Goal: Information Seeking & Learning: Find specific fact

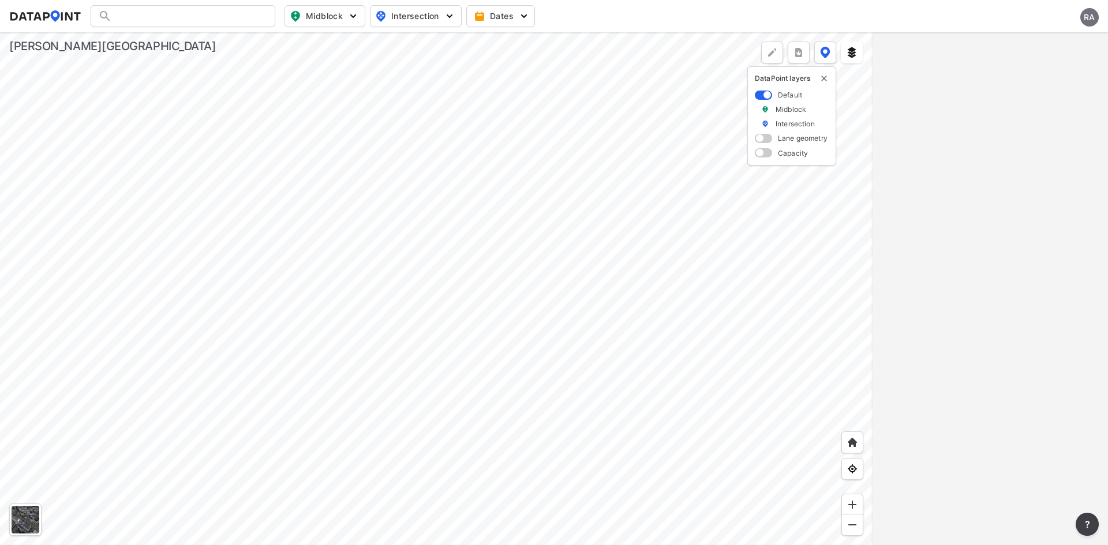
click at [1085, 12] on div "RA" at bounding box center [1089, 17] width 18 height 18
click at [1059, 64] on p "Log out" at bounding box center [1050, 66] width 97 height 21
click at [825, 79] on img "delete" at bounding box center [823, 78] width 9 height 9
click at [174, 14] on div at bounding box center [183, 16] width 185 height 22
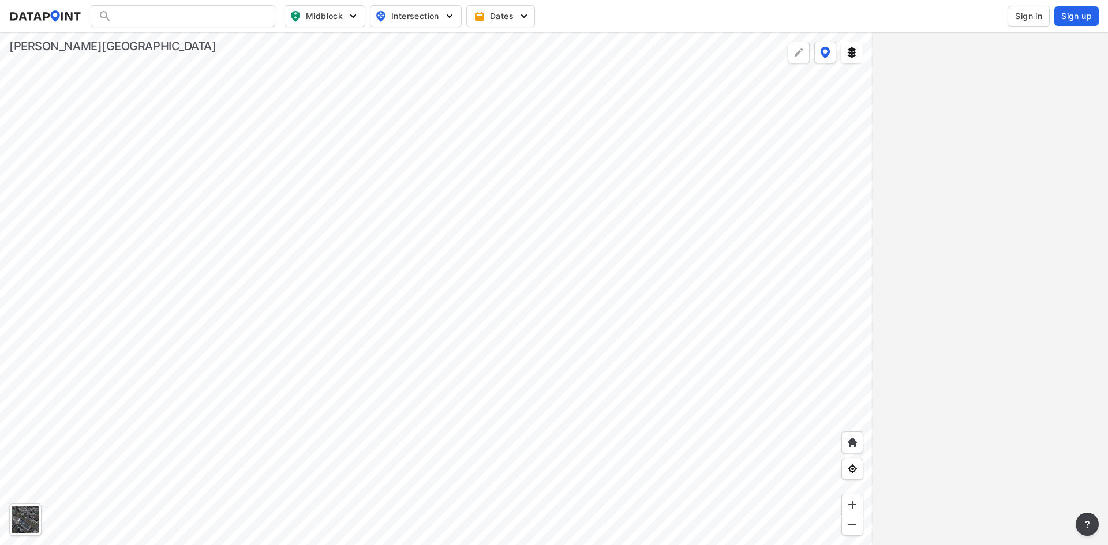
click at [175, 17] on div at bounding box center [183, 16] width 185 height 22
click at [175, 17] on input "Search" at bounding box center [190, 16] width 156 height 18
click at [175, 33] on li "( [STREET_ADDRESS] & Morganton Rd" at bounding box center [183, 39] width 185 height 21
type input "([STREET_ADDRESS] & Morganton Rd"
click at [932, 103] on div "Brucewood Rd & Morganton Rd" at bounding box center [977, 98] width 177 height 12
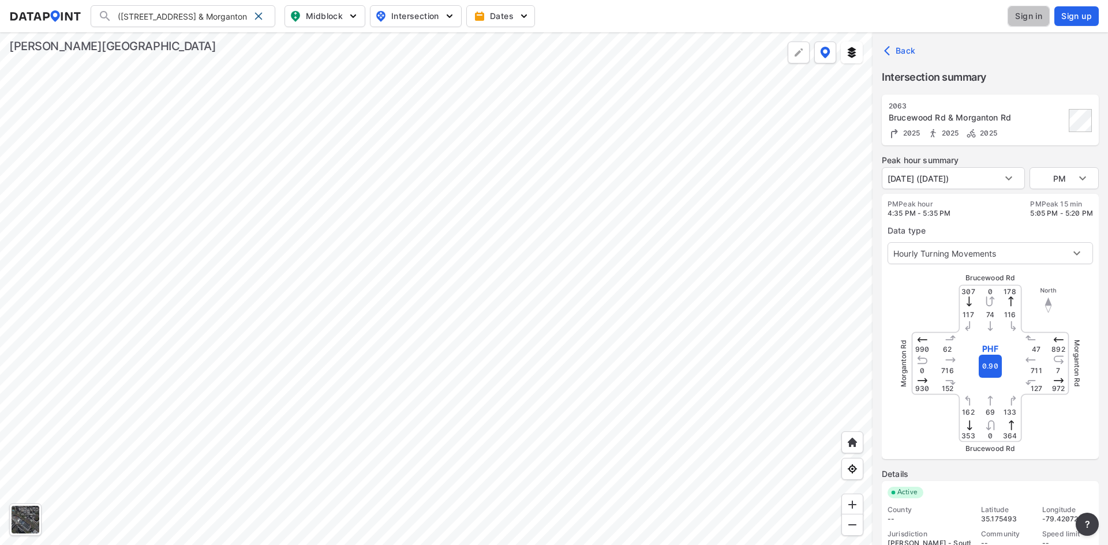
click at [1038, 20] on span "Sign in" at bounding box center [1028, 16] width 27 height 12
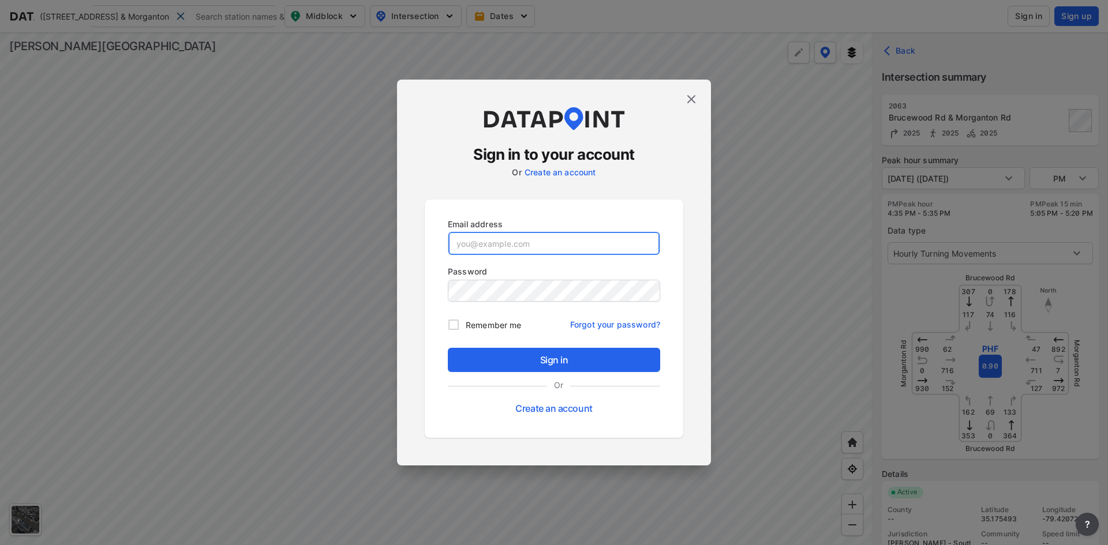
type input "[EMAIL_ADDRESS][DOMAIN_NAME]"
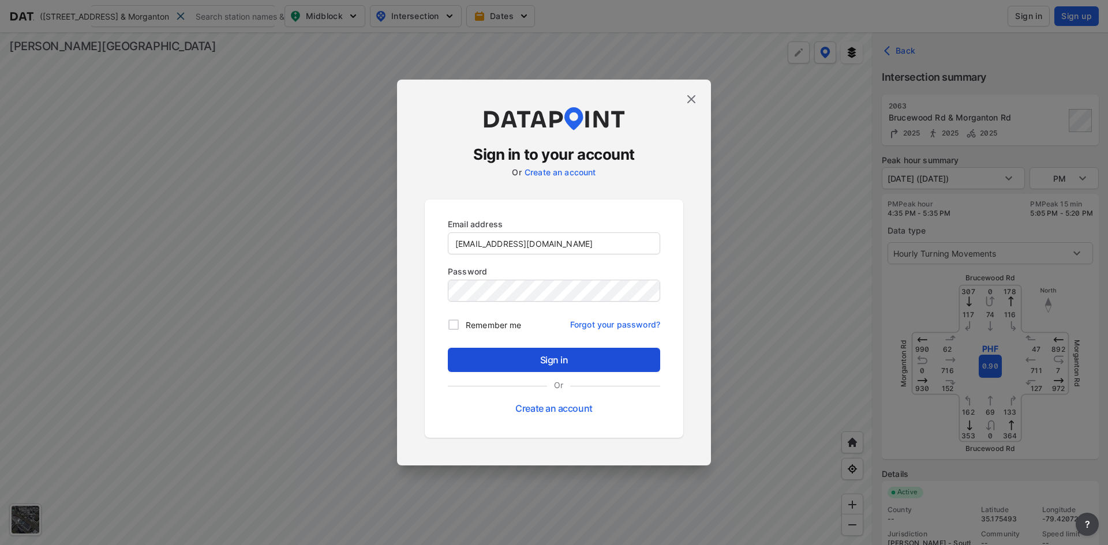
click at [549, 358] on span "Sign in" at bounding box center [554, 360] width 194 height 14
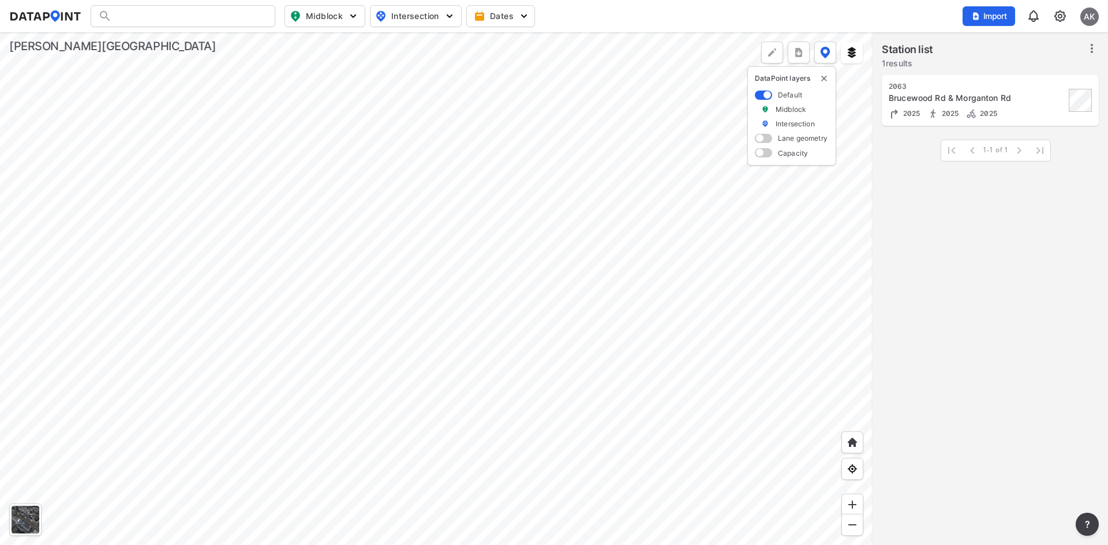
click at [935, 95] on div "Brucewood Rd & Morganton Rd" at bounding box center [977, 98] width 177 height 12
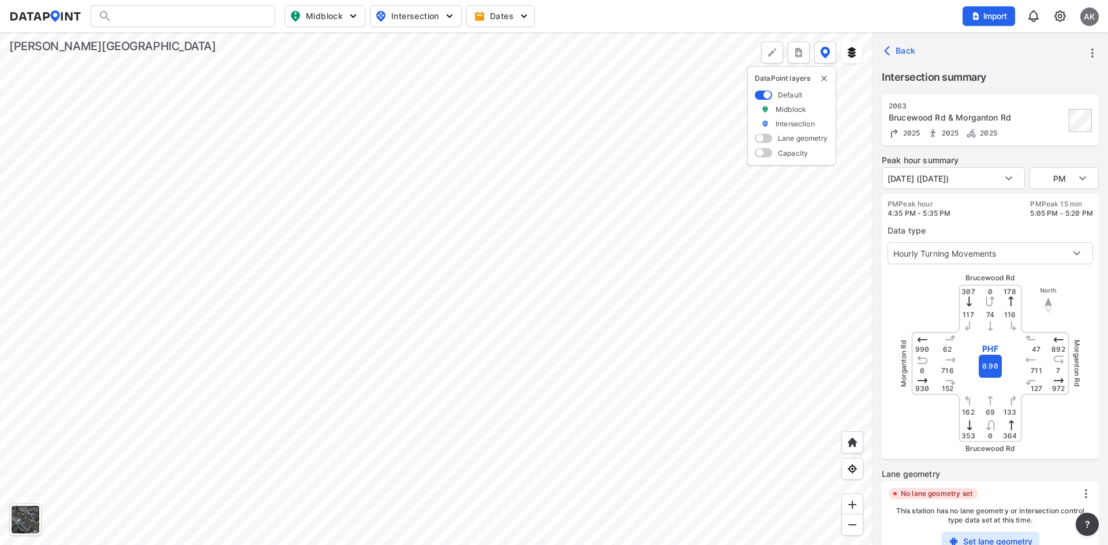
scroll to position [159, 0]
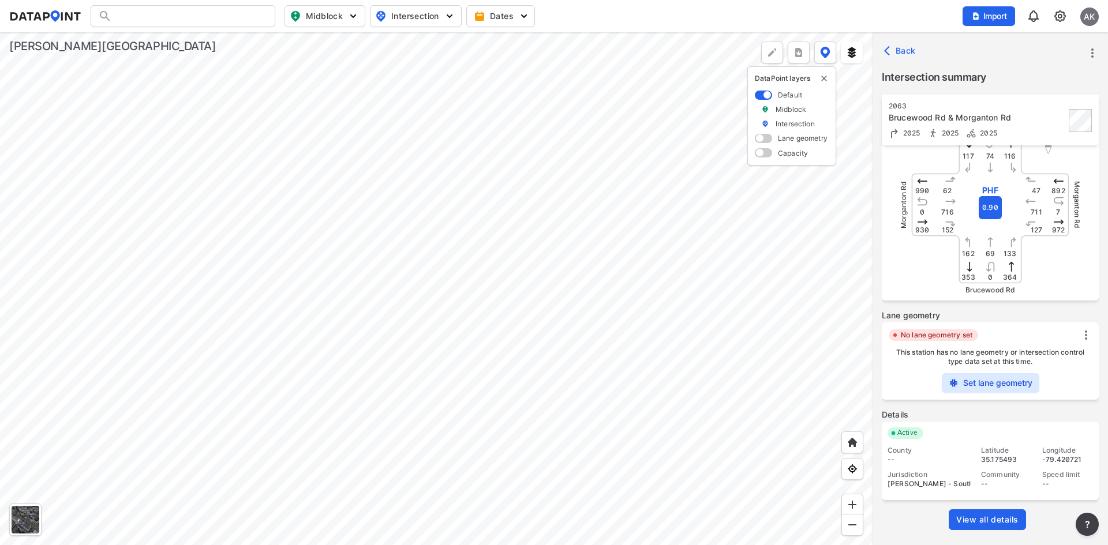
click at [977, 523] on span "View all details" at bounding box center [987, 520] width 62 height 12
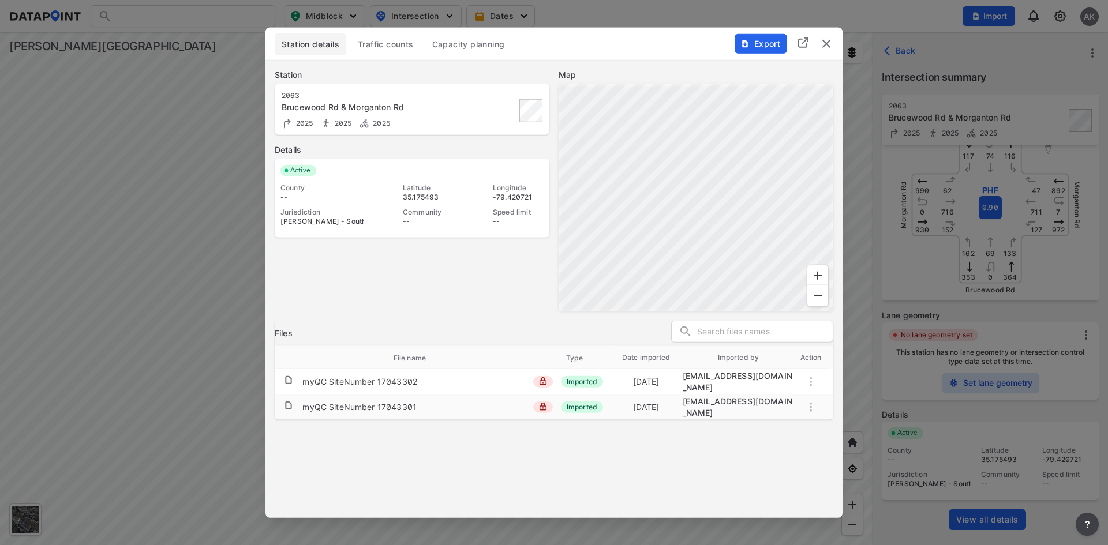
click at [372, 38] on button "Traffic counts" at bounding box center [386, 44] width 70 height 22
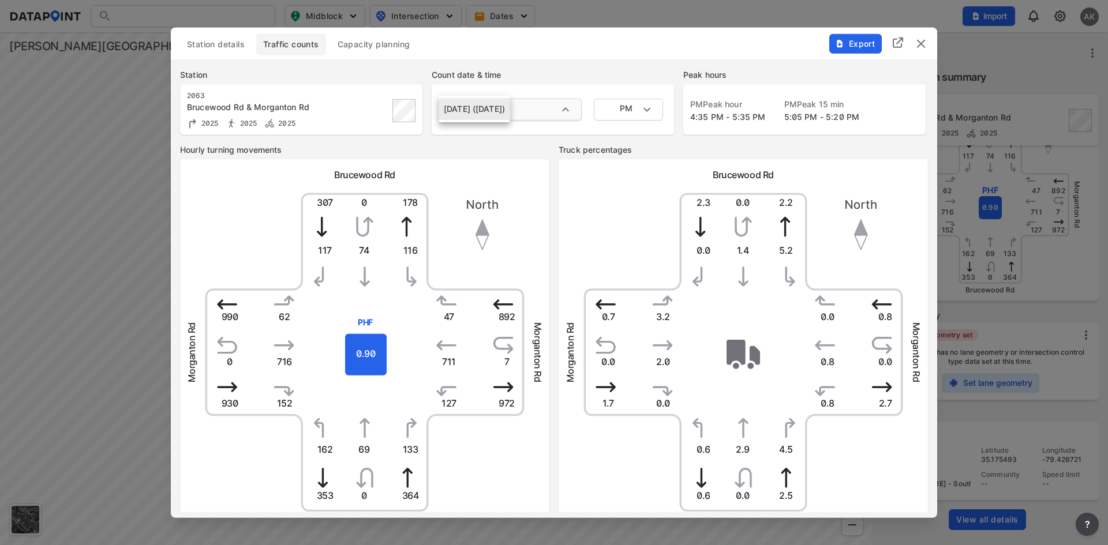
click at [535, 100] on body "Midblock Intersection Dates Import AK Import Data Templates File import require…" at bounding box center [554, 272] width 1108 height 545
click at [568, 66] on div at bounding box center [554, 272] width 1108 height 545
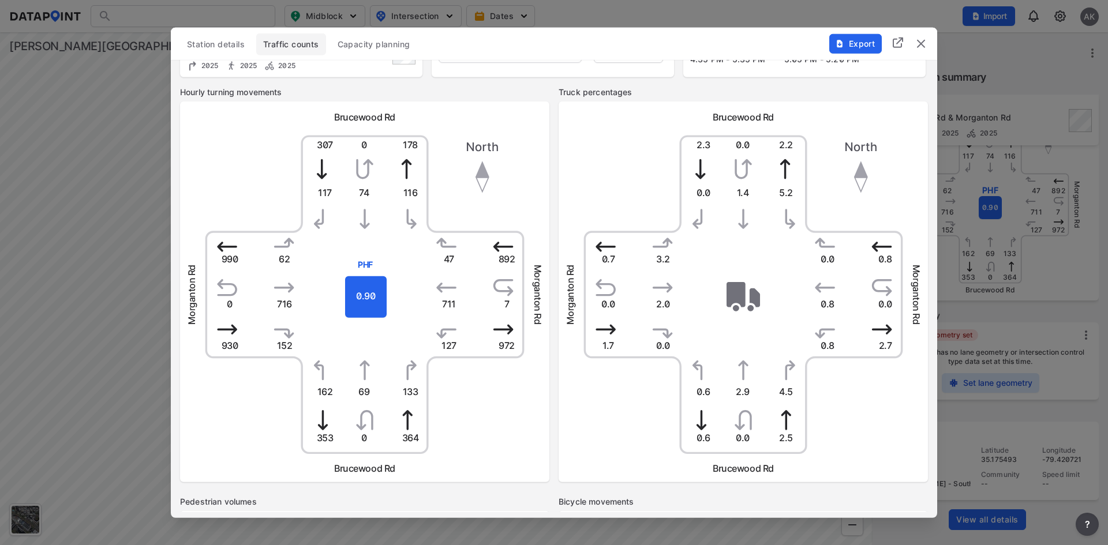
scroll to position [0, 0]
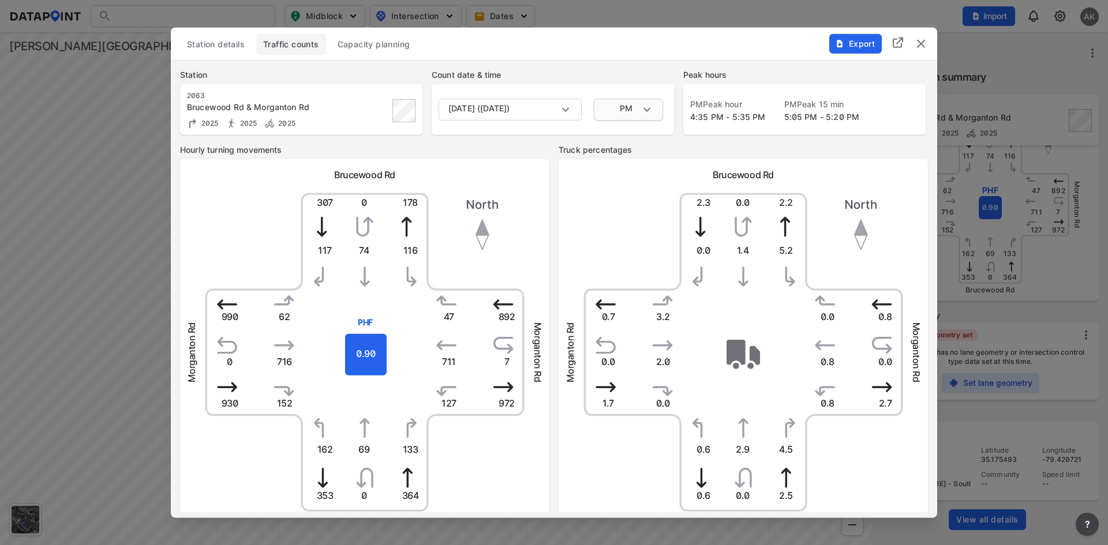
click at [640, 117] on body "Midblock Intersection Dates Import AK Import Data Templates File import require…" at bounding box center [554, 272] width 1108 height 545
click at [640, 56] on li "AM" at bounding box center [628, 65] width 69 height 22
type input "AM"
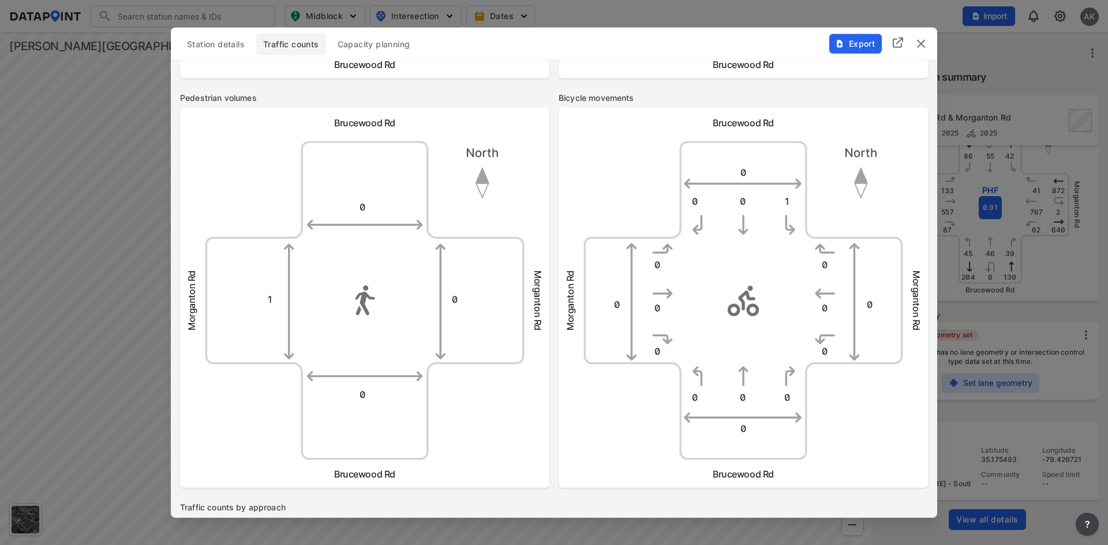
type input "PM"
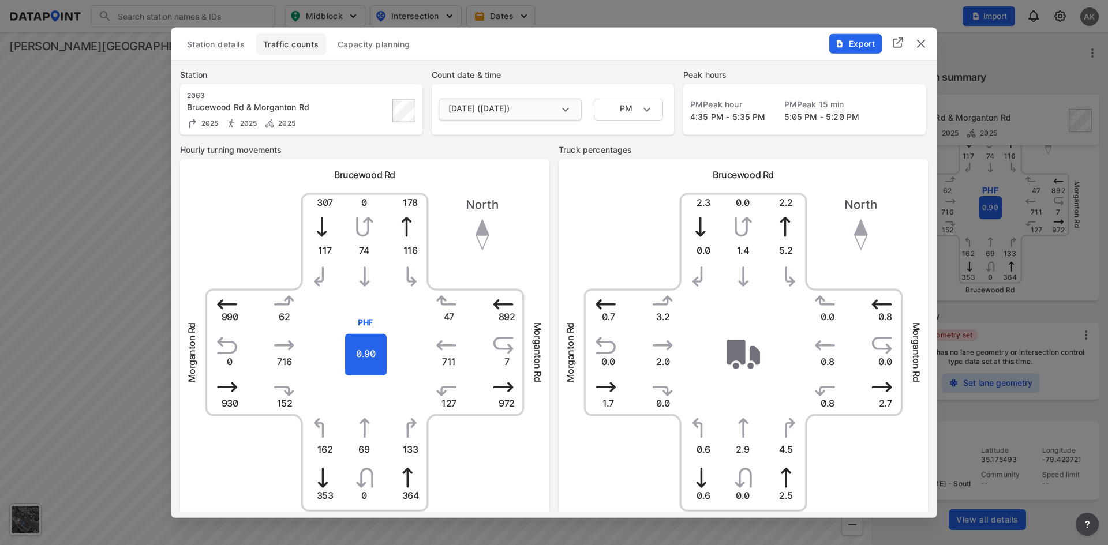
click at [549, 115] on body "Search Please enter a search term. Midblock Intersection Dates Import AK Import…" at bounding box center [554, 272] width 1108 height 545
click at [646, 108] on div at bounding box center [554, 272] width 1108 height 545
click at [646, 108] on body "Search Please enter a search term. Midblock Intersection Dates Import AK Import…" at bounding box center [554, 272] width 1108 height 545
click at [621, 110] on li "PM" at bounding box center [628, 109] width 69 height 22
click at [655, 108] on body "Search Please enter a search term. Midblock Intersection Dates Import AK Import…" at bounding box center [554, 272] width 1108 height 545
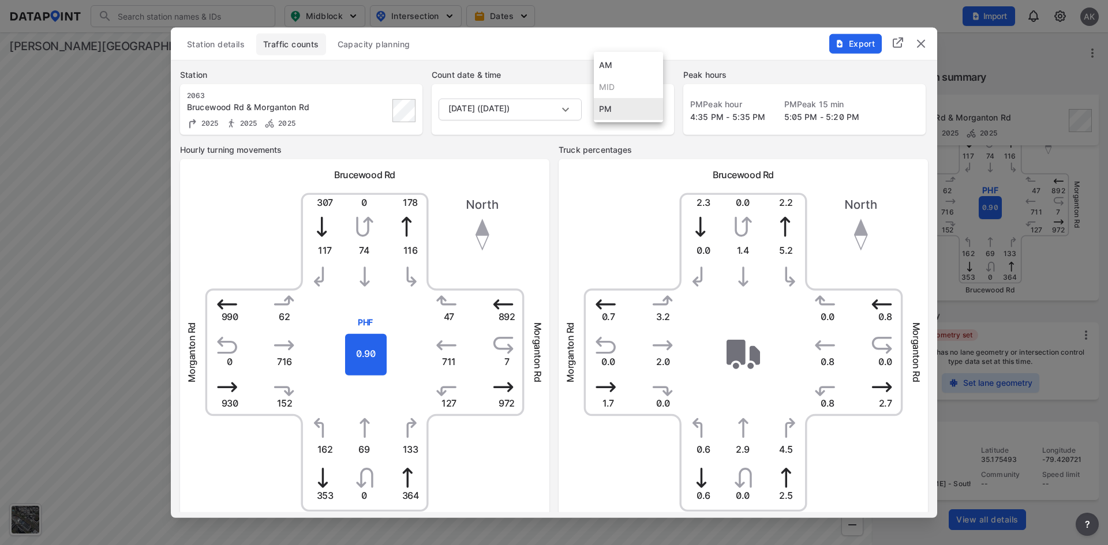
click at [647, 63] on li "AM" at bounding box center [628, 65] width 69 height 22
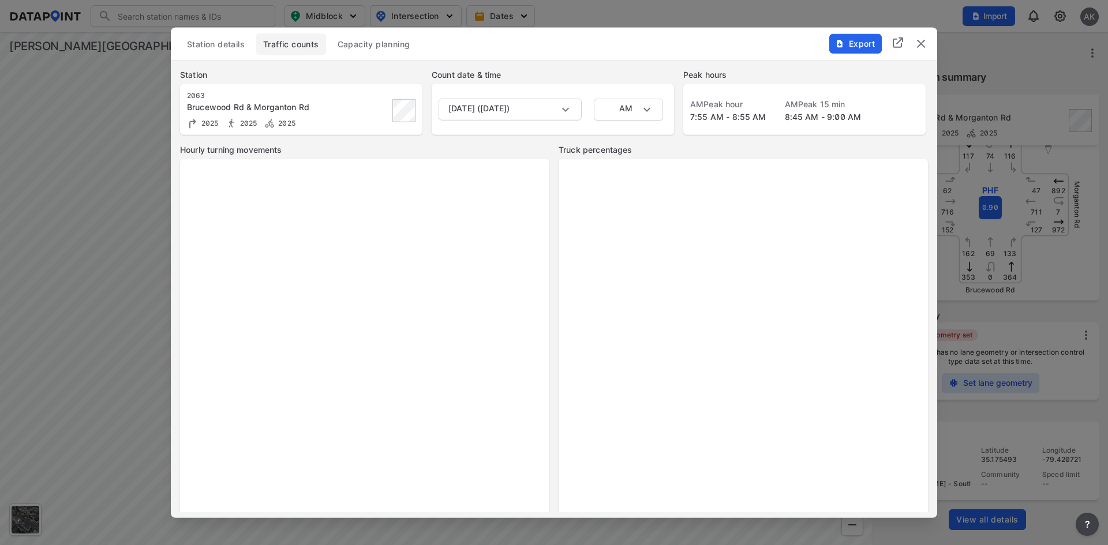
type input "AM"
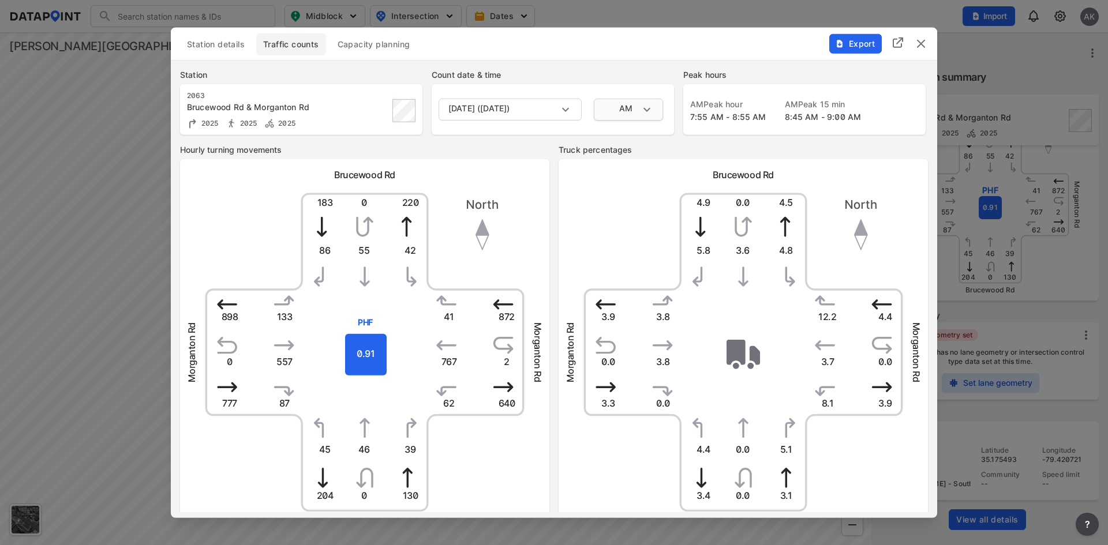
click at [644, 106] on body "Search Please enter a search term. Midblock Intersection Dates Import AK Import…" at bounding box center [554, 272] width 1108 height 545
click at [635, 152] on li "PM" at bounding box center [628, 153] width 69 height 22
type input "PM"
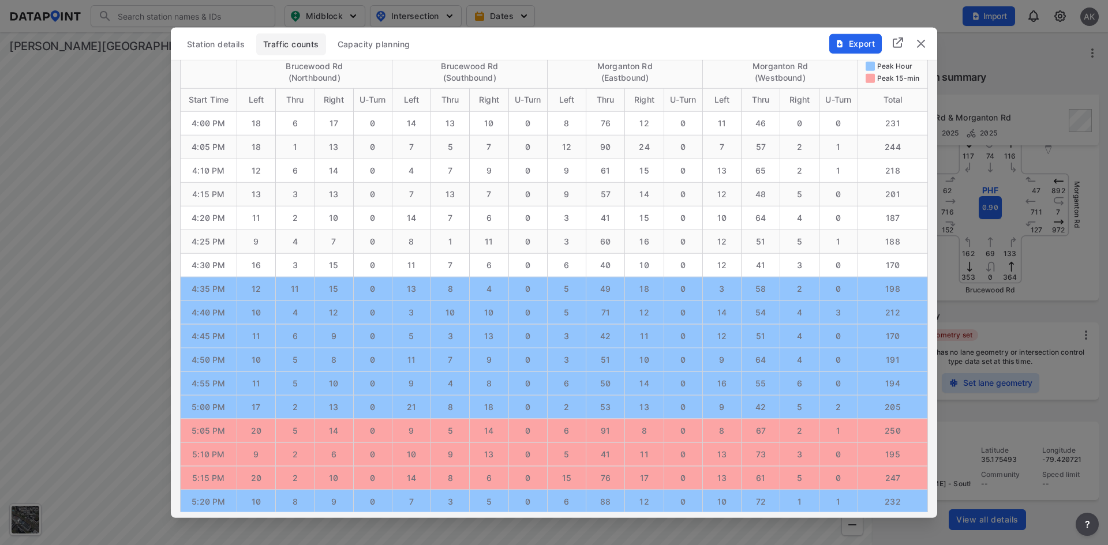
scroll to position [1219, 0]
